Goal: Information Seeking & Learning: Learn about a topic

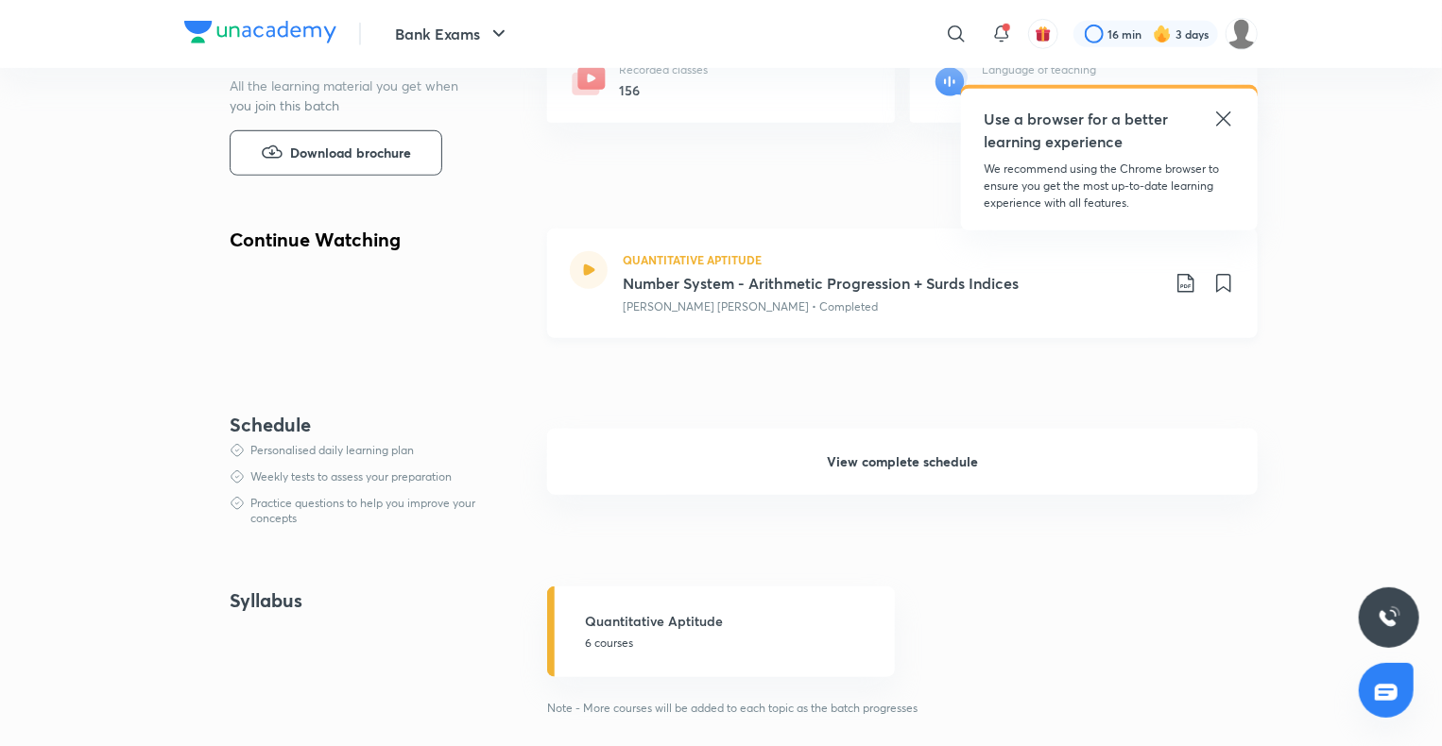
click at [905, 303] on div "Arun Singh Rawat • Completed" at bounding box center [891, 307] width 537 height 17
